Goal: Answer question/provide support

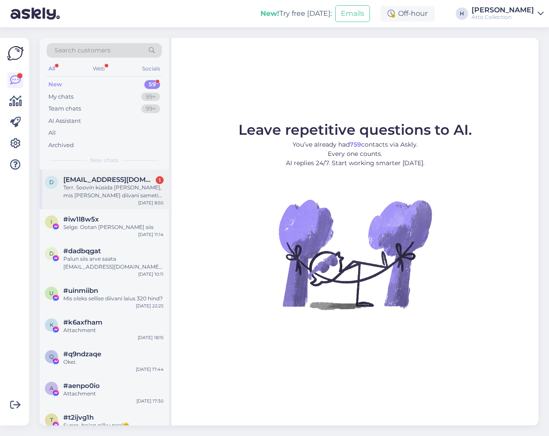
click at [113, 187] on div "Terr. Soovin küsida [PERSON_NAME], mis [PERSON_NAME] diivani sameti kanga nimi …" at bounding box center [113, 191] width 100 height 16
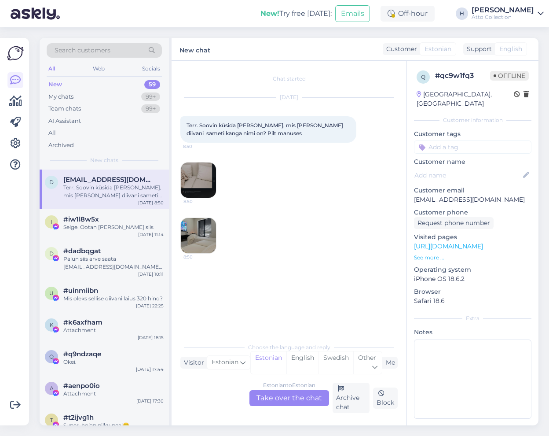
click at [205, 178] on img at bounding box center [198, 179] width 35 height 35
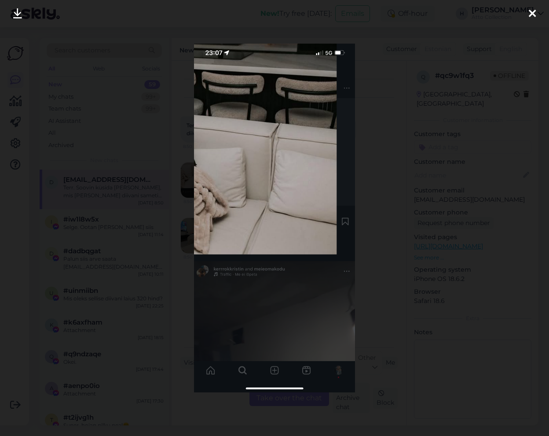
click at [531, 13] on icon at bounding box center [532, 13] width 7 height 11
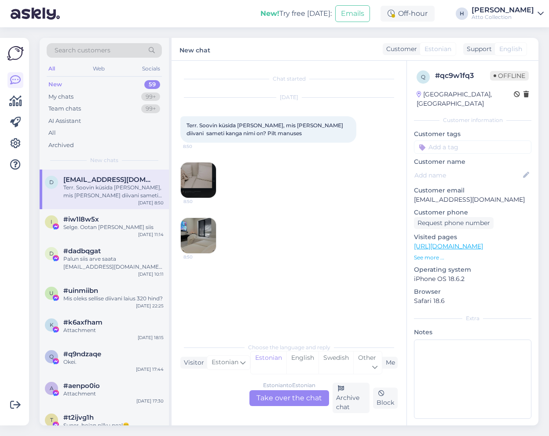
click at [205, 236] on img at bounding box center [198, 235] width 35 height 35
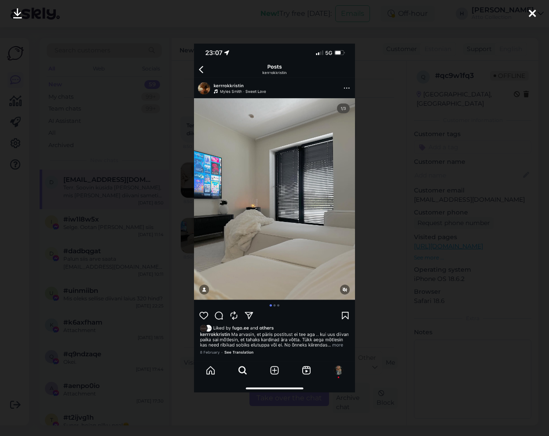
click at [531, 14] on icon at bounding box center [532, 13] width 7 height 11
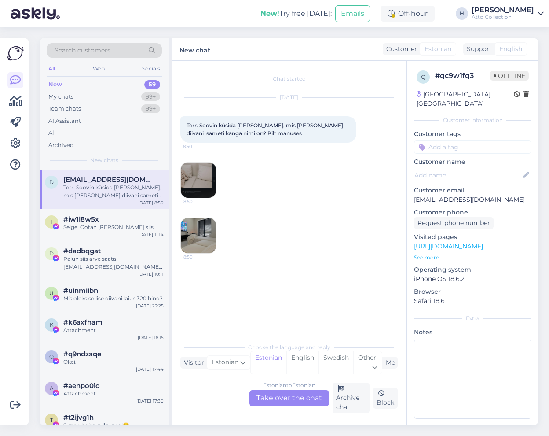
click at [287, 402] on div "Estonian to Estonian Take over the chat" at bounding box center [289, 398] width 80 height 16
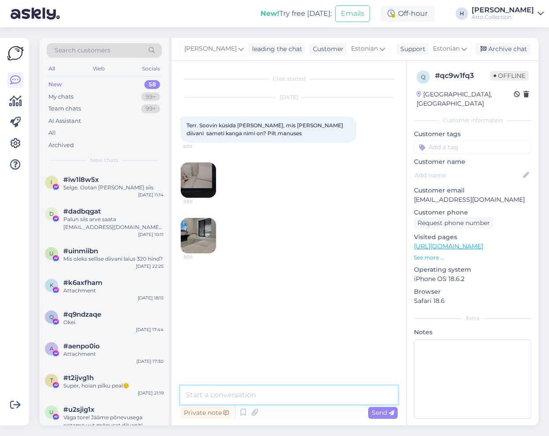
click at [244, 392] on textarea at bounding box center [288, 394] width 217 height 18
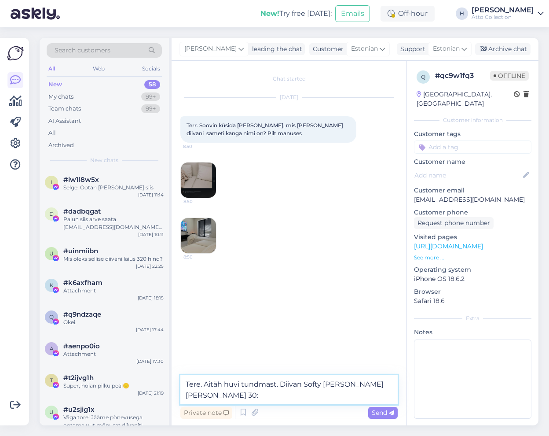
paste textarea "[URL][DOMAIN_NAME]"
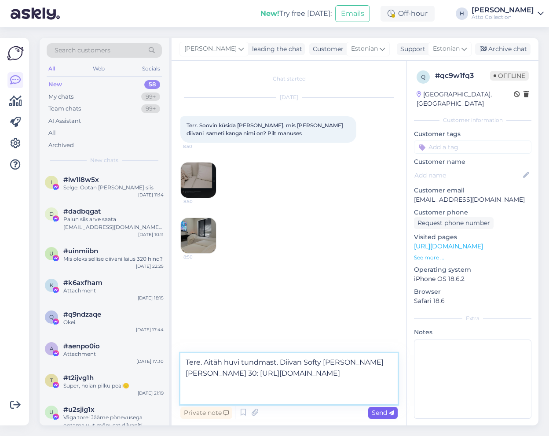
type textarea "Tere. Aitäh huvi tundmast. Diivan Softy [PERSON_NAME] [PERSON_NAME] 30: [URL][D…"
click at [380, 412] on span "Send" at bounding box center [383, 412] width 22 height 8
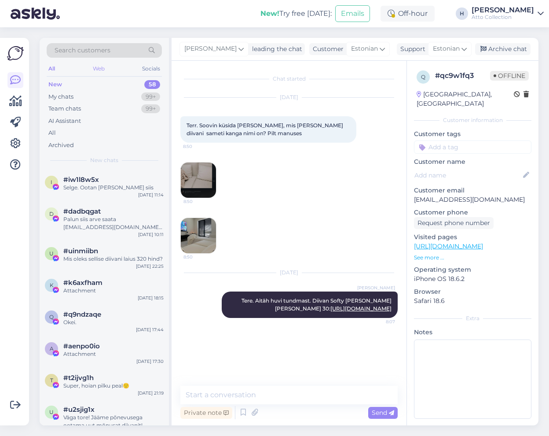
click at [103, 67] on div "Web" at bounding box center [98, 68] width 15 height 11
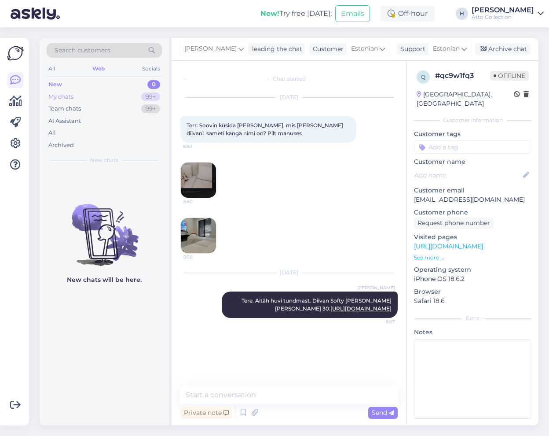
click at [70, 94] on div "My chats" at bounding box center [60, 96] width 25 height 9
